Goal: Task Accomplishment & Management: Manage account settings

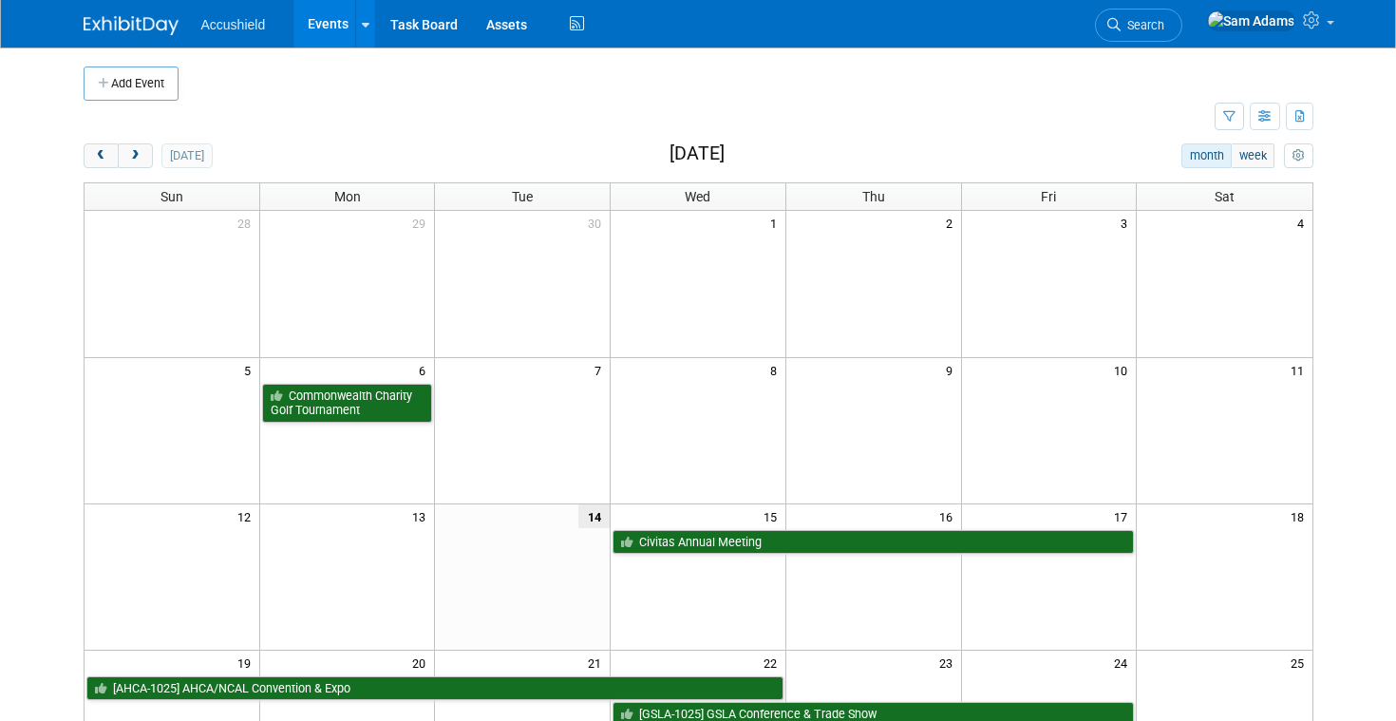
click at [819, 102] on td at bounding box center [649, 117] width 1131 height 33
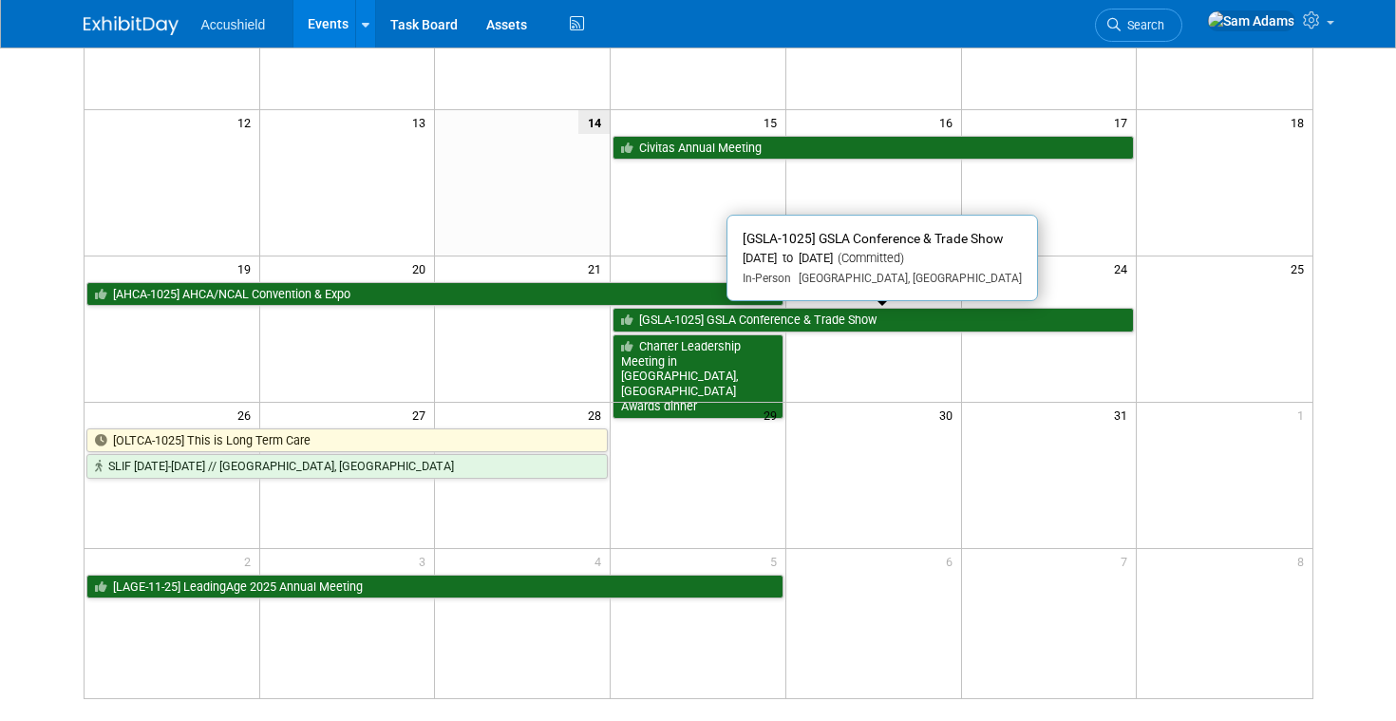
scroll to position [405, 0]
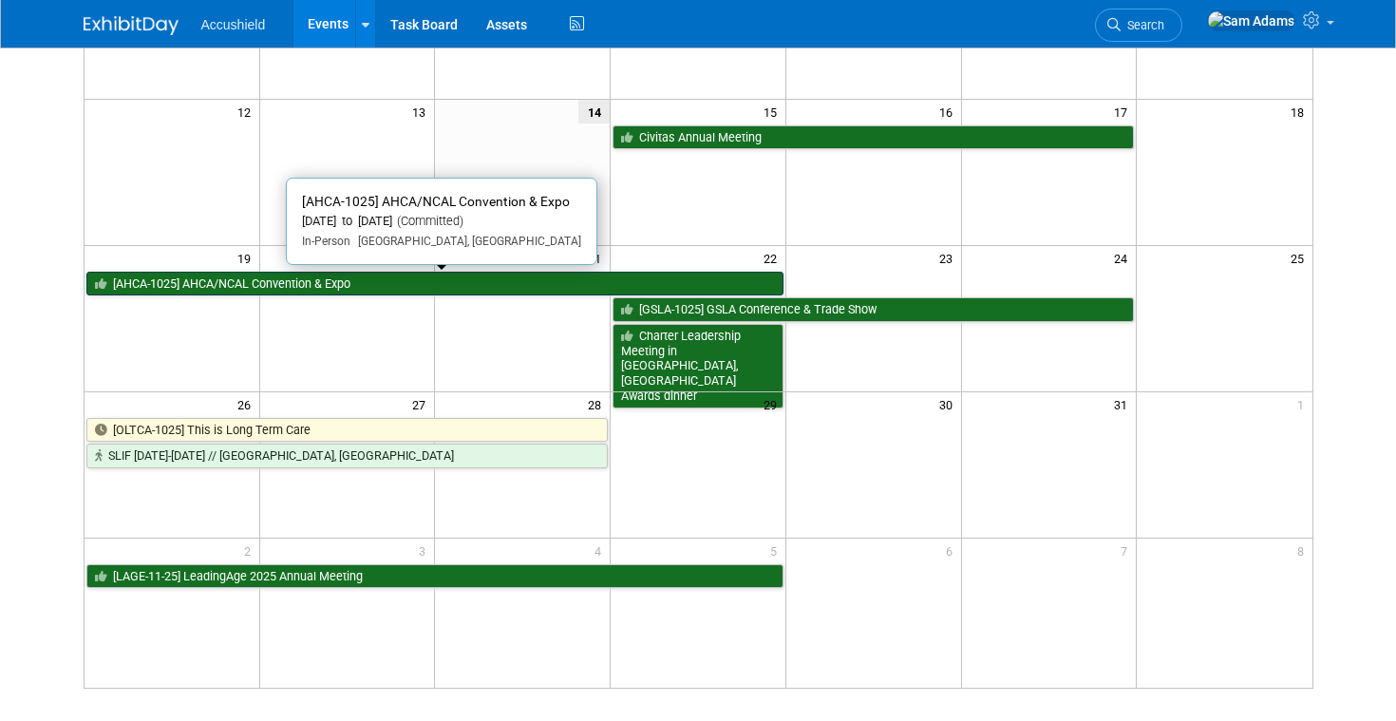
click at [459, 287] on link "[AHCA-1025] AHCA/NCAL Convention & Expo" at bounding box center [434, 284] width 697 height 25
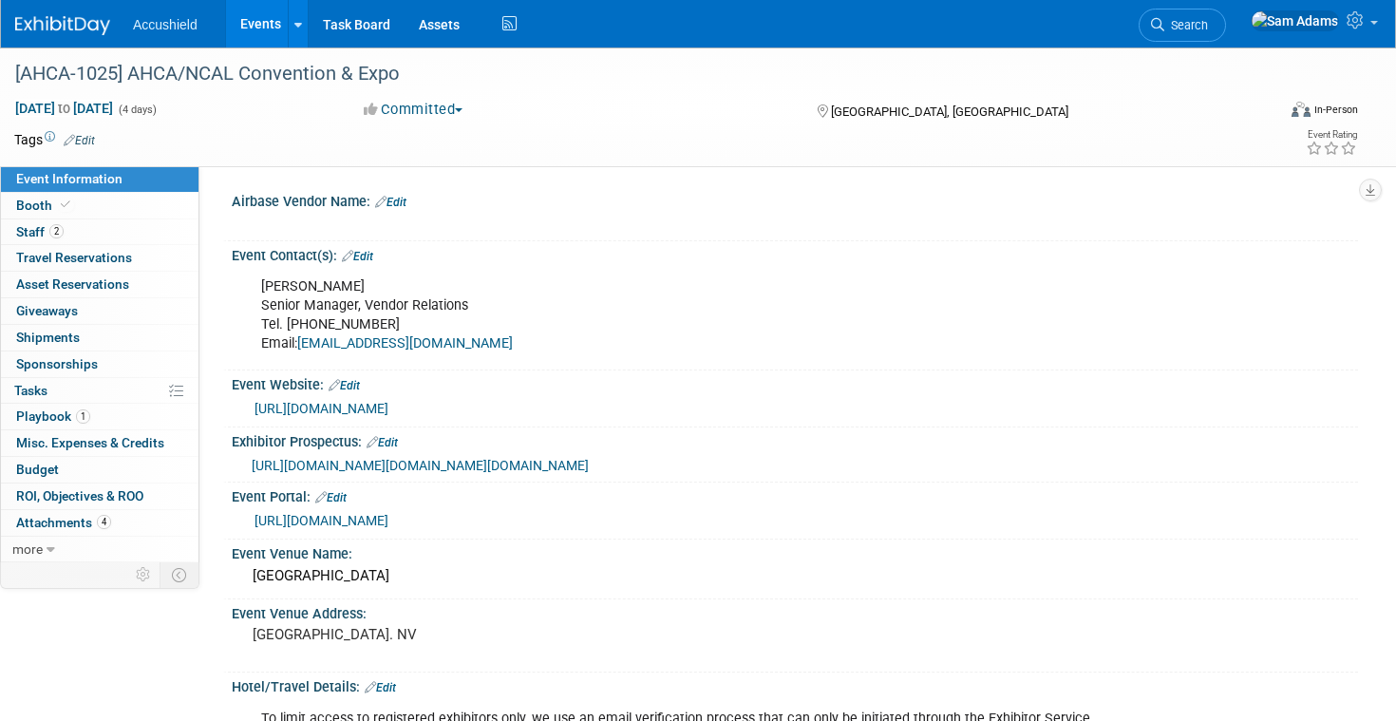
select select "Yes"
select select "WIP"
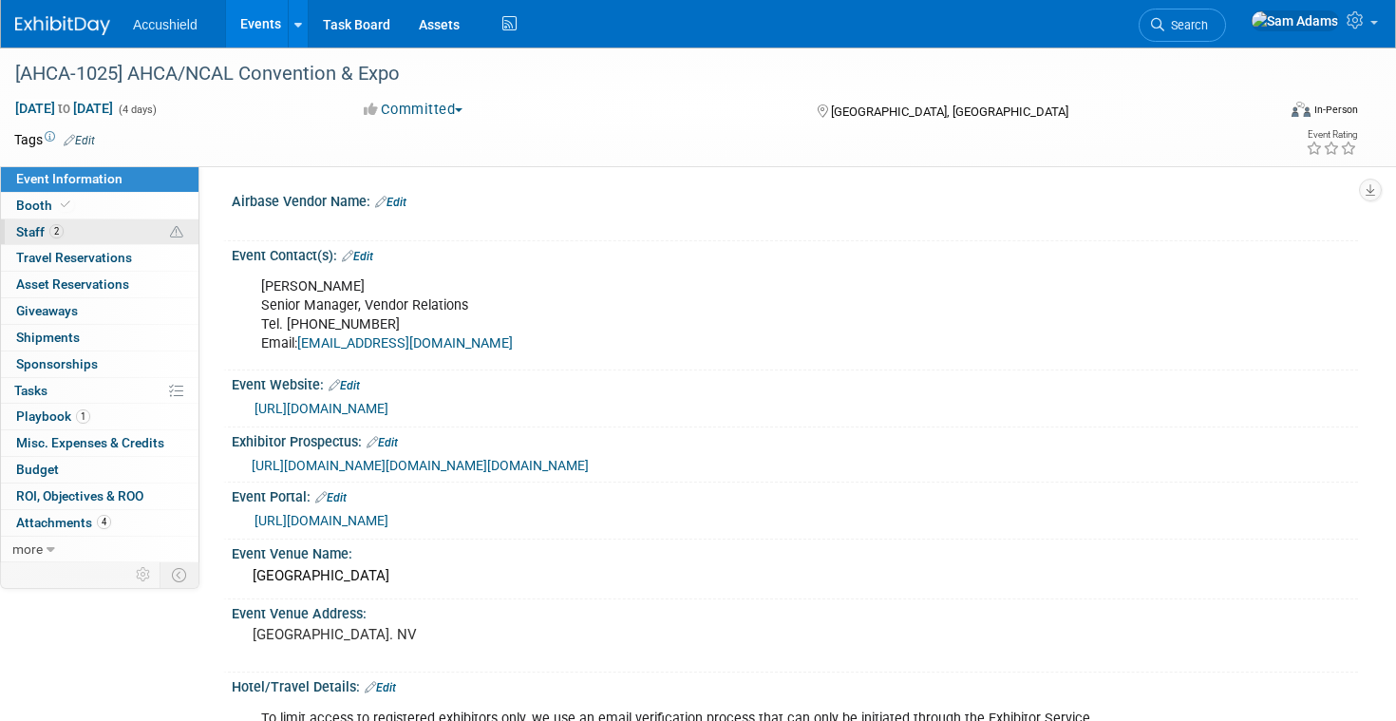
click at [119, 232] on link "2 Staff 2" at bounding box center [100, 232] width 198 height 26
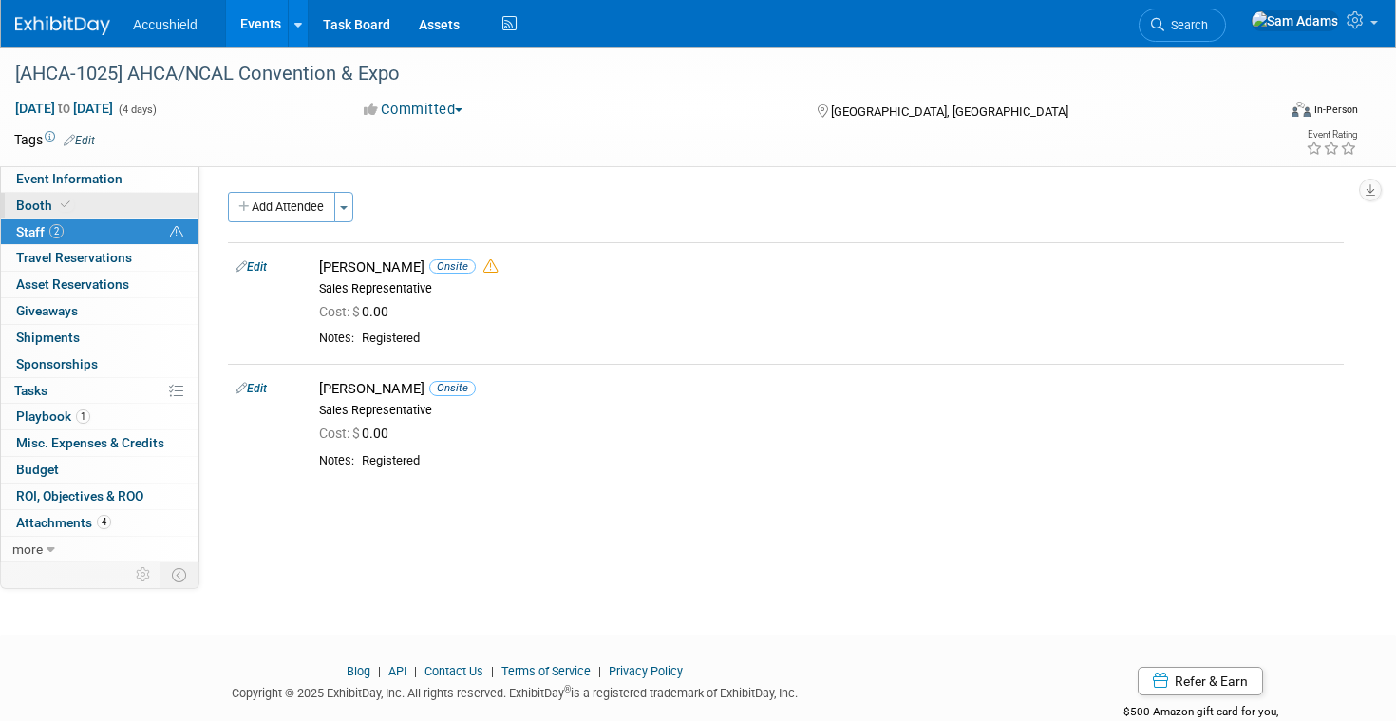
click at [124, 209] on link "Booth" at bounding box center [100, 206] width 198 height 26
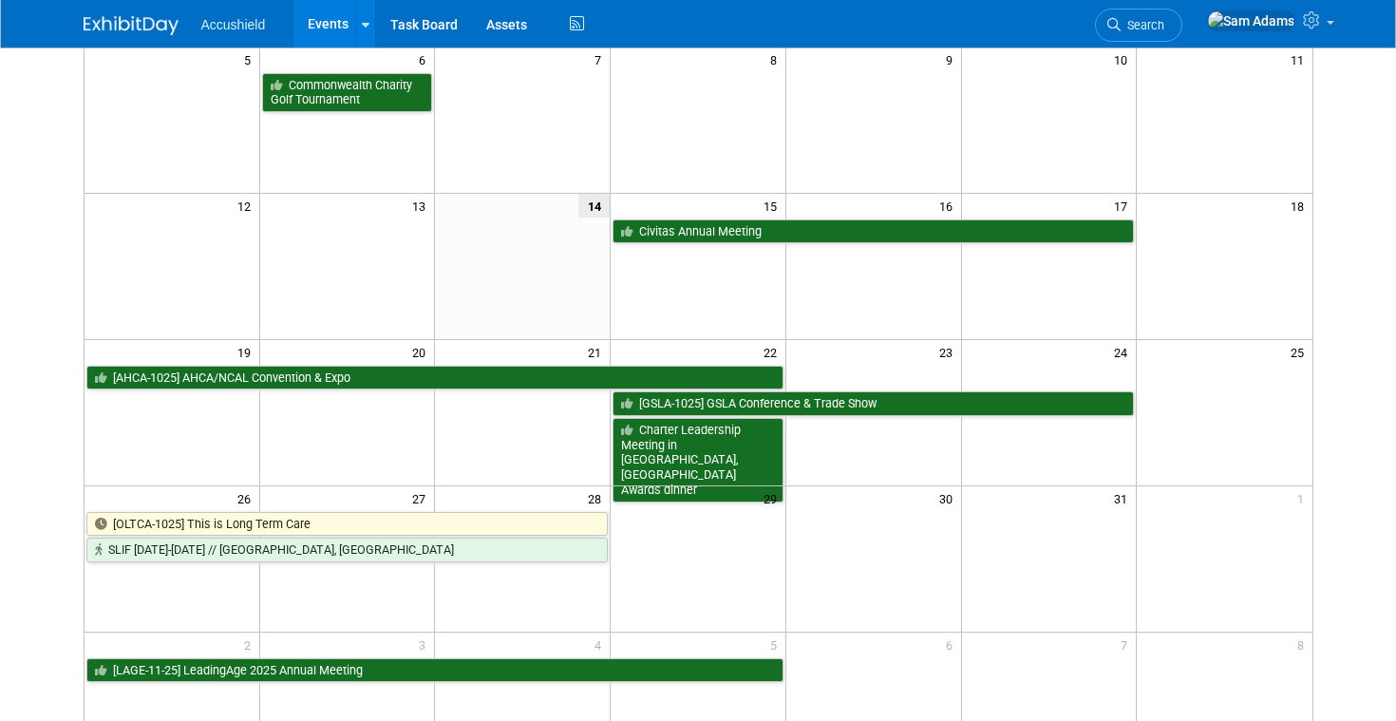
scroll to position [309, 0]
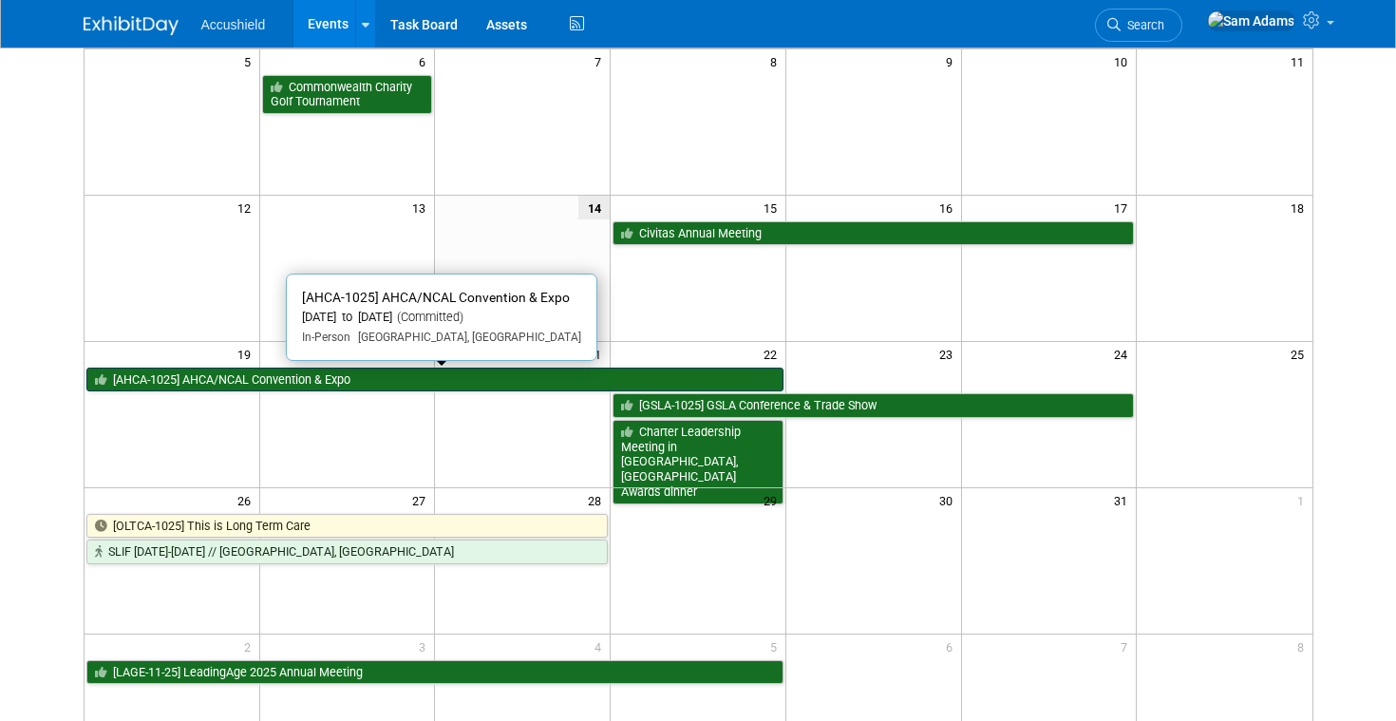
click at [424, 383] on link "[AHCA-1025] AHCA/NCAL Convention & Expo" at bounding box center [434, 379] width 697 height 25
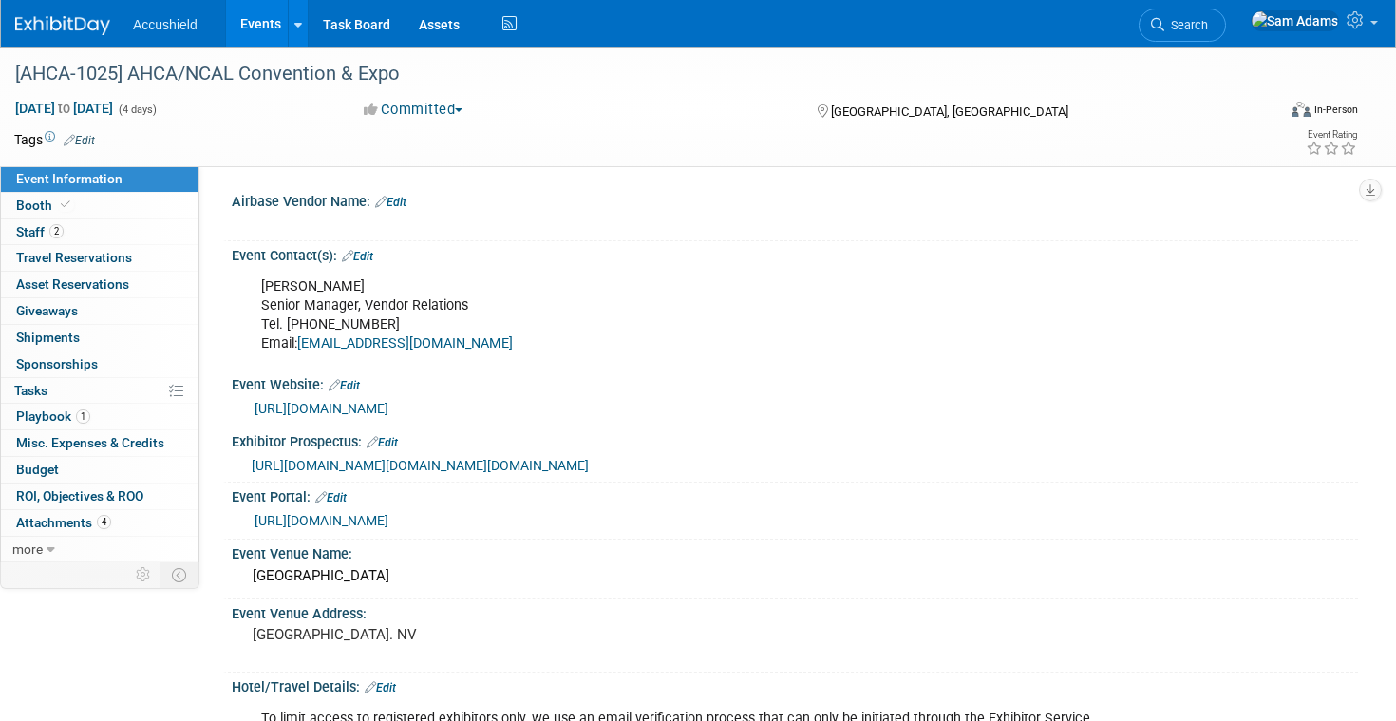
select select "Yes"
select select "WIP"
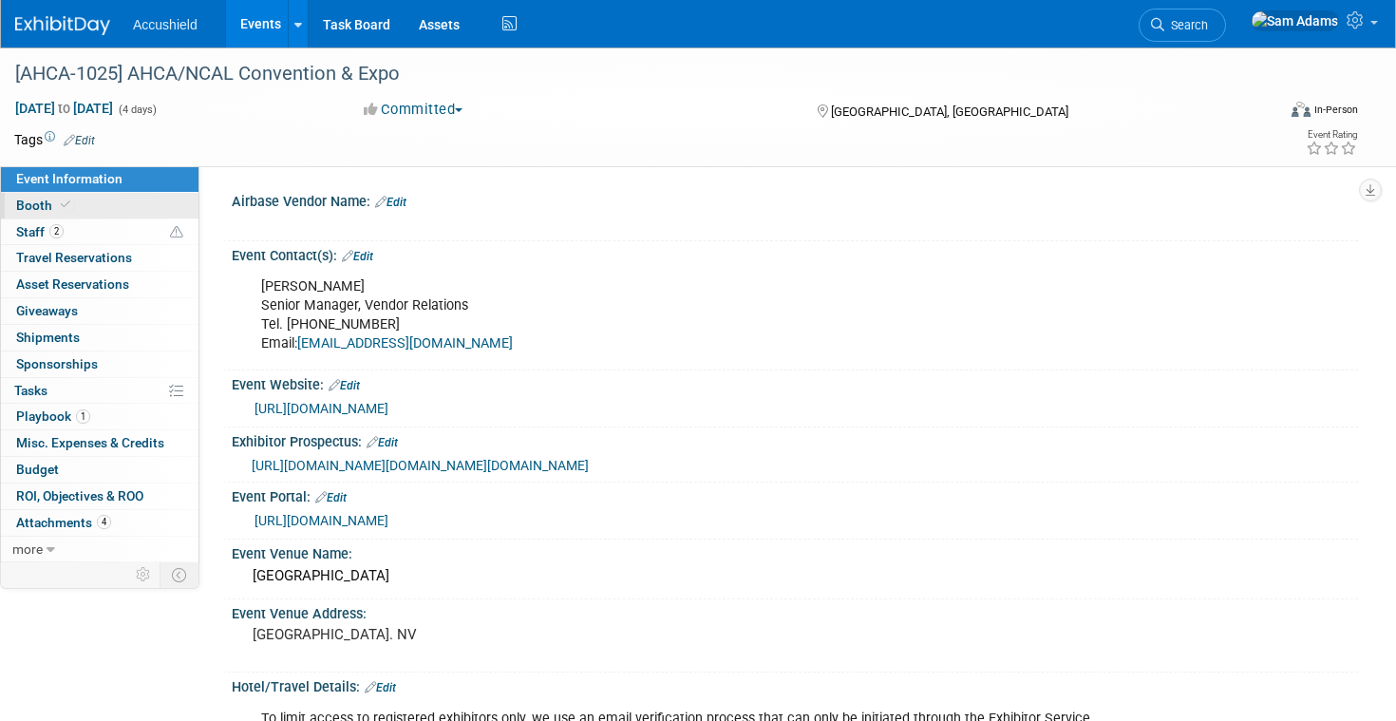
click at [96, 211] on link "Booth" at bounding box center [100, 206] width 198 height 26
